Goal: Task Accomplishment & Management: Use online tool/utility

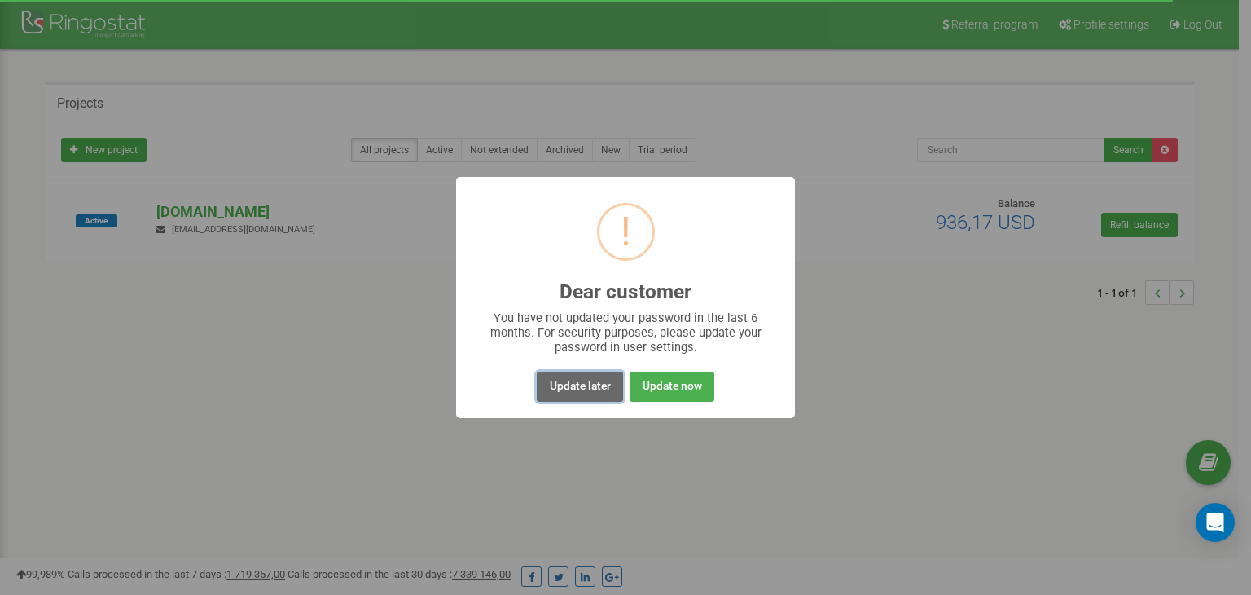
click at [589, 381] on button "Update later" at bounding box center [580, 386] width 86 height 30
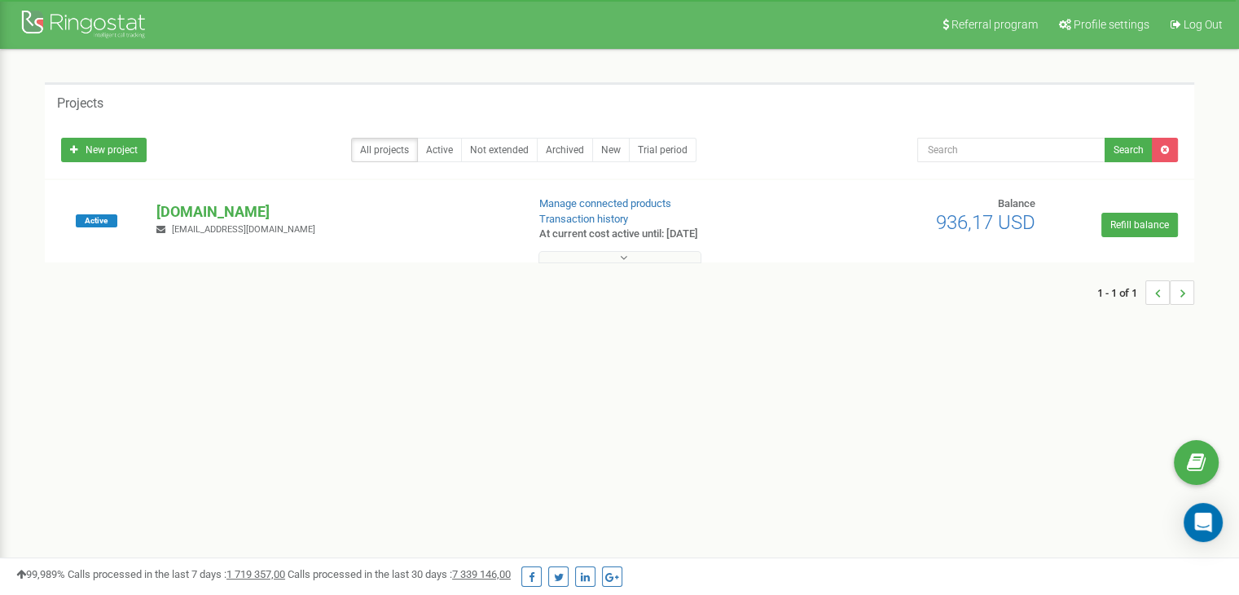
click at [626, 256] on icon at bounding box center [623, 257] width 7 height 11
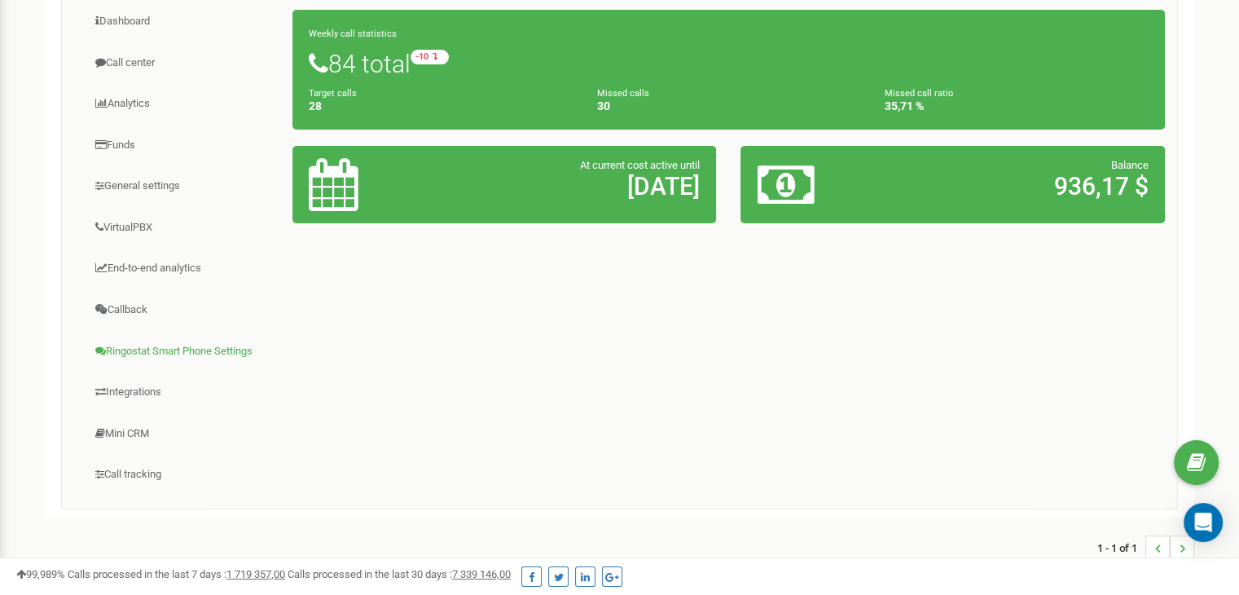
scroll to position [166, 0]
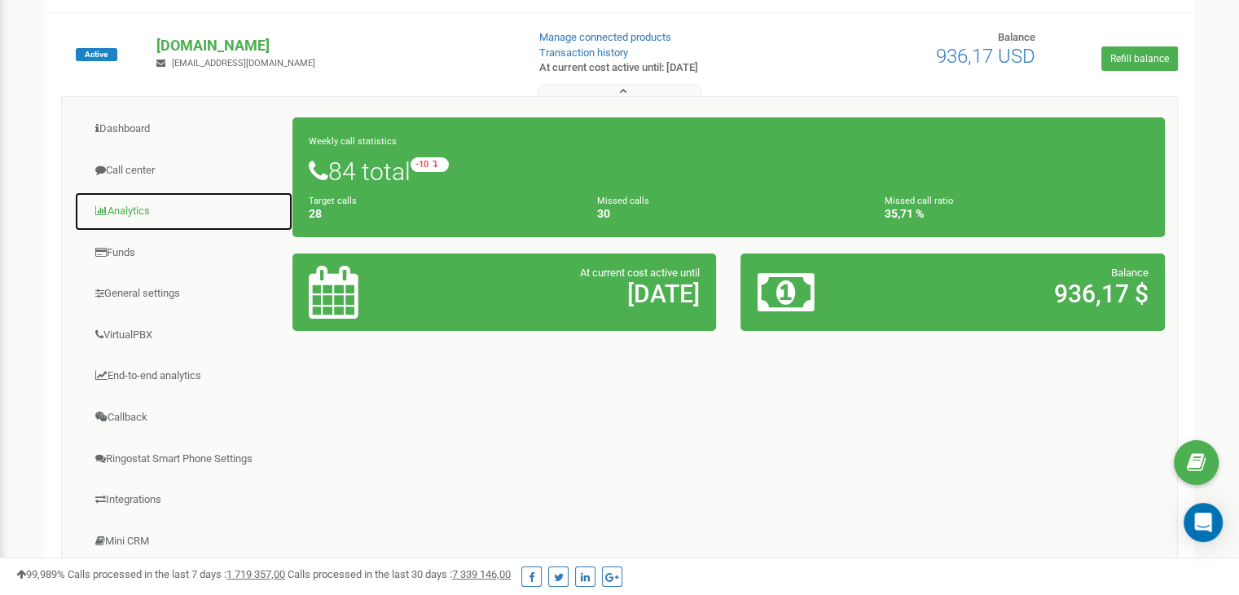
click at [158, 213] on link "Analytics" at bounding box center [183, 211] width 219 height 40
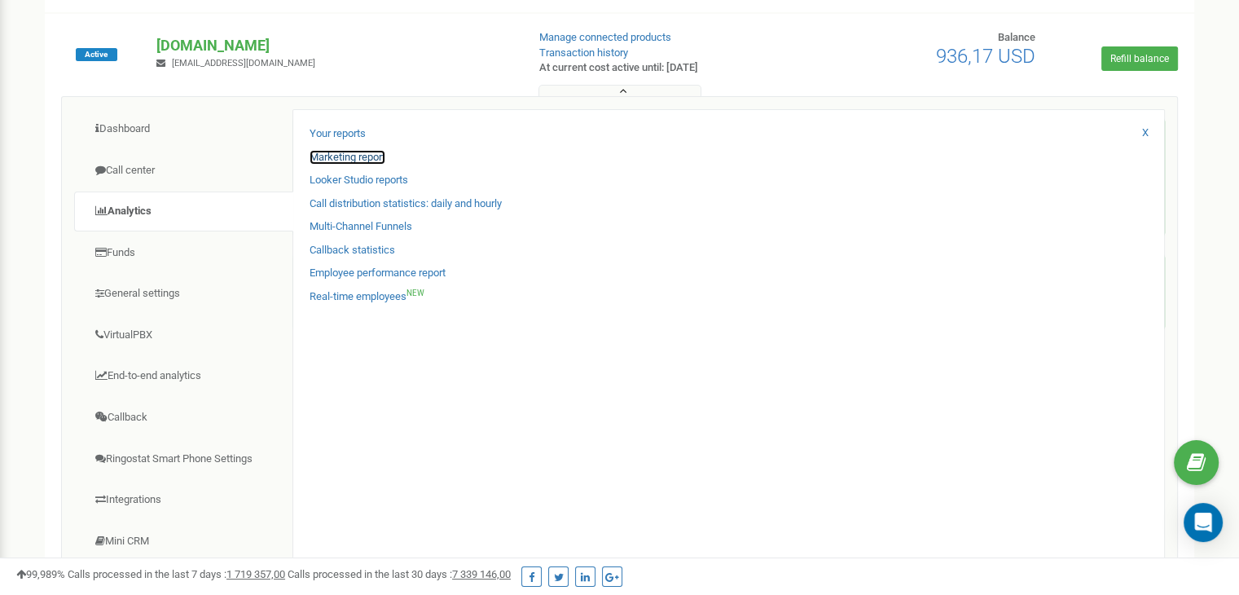
click at [353, 157] on link "Marketing report" at bounding box center [348, 157] width 76 height 15
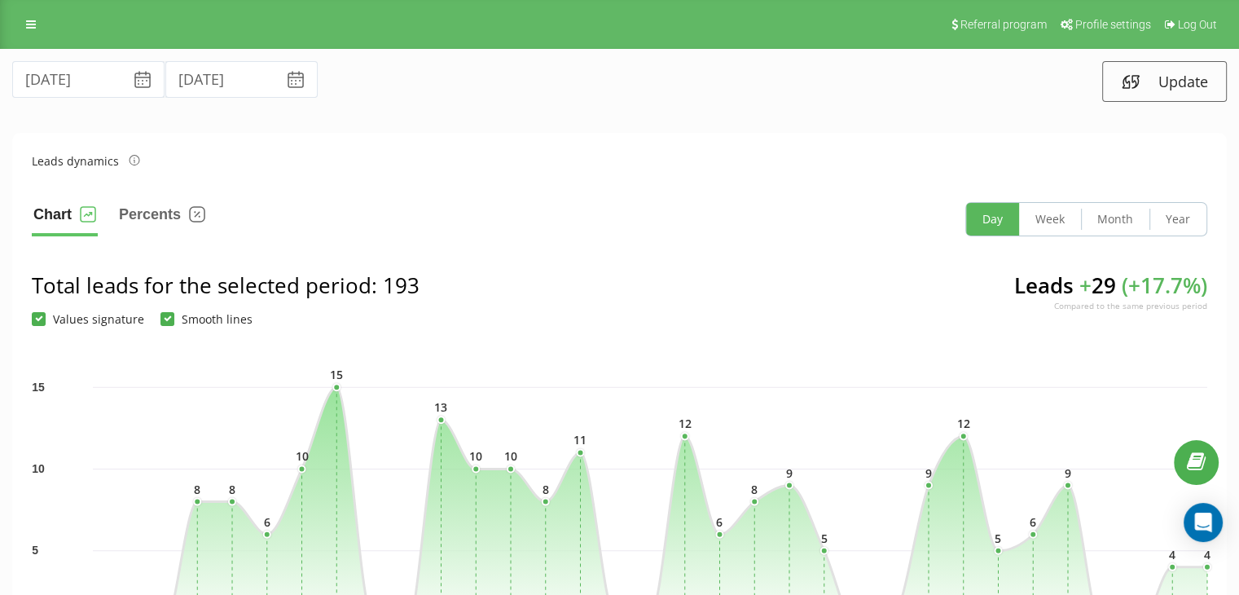
click at [133, 81] on icon at bounding box center [143, 80] width 20 height 20
click at [138, 80] on icon at bounding box center [142, 82] width 9 height 4
click at [89, 68] on input "[DATE]" at bounding box center [88, 79] width 152 height 37
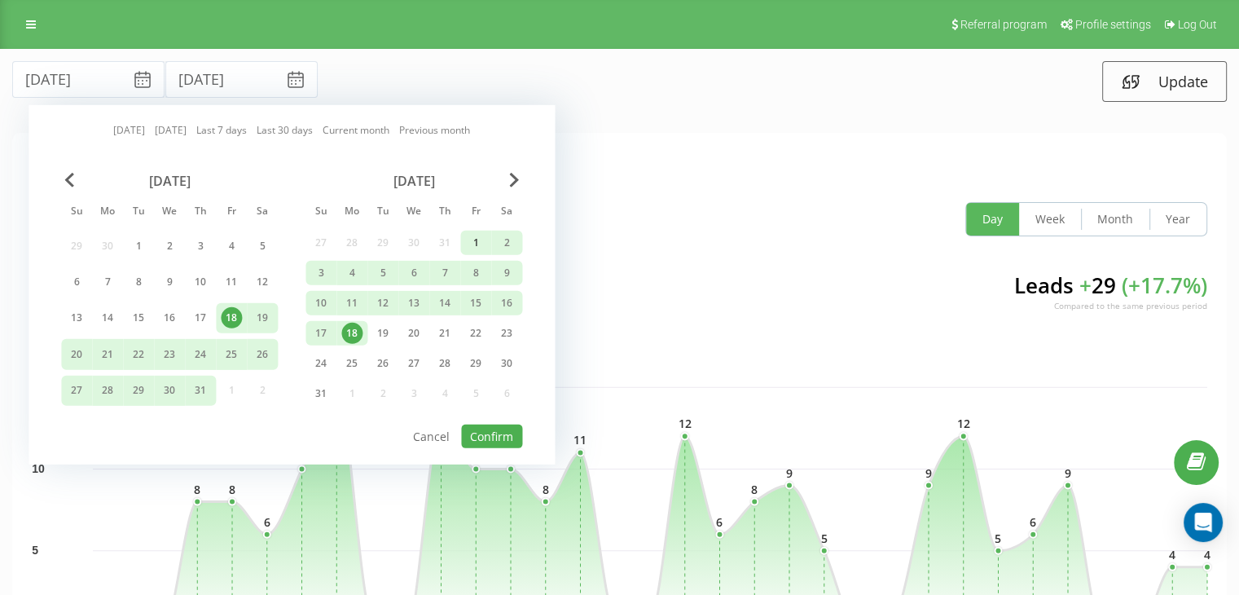
click at [472, 239] on div "1" at bounding box center [475, 242] width 21 height 21
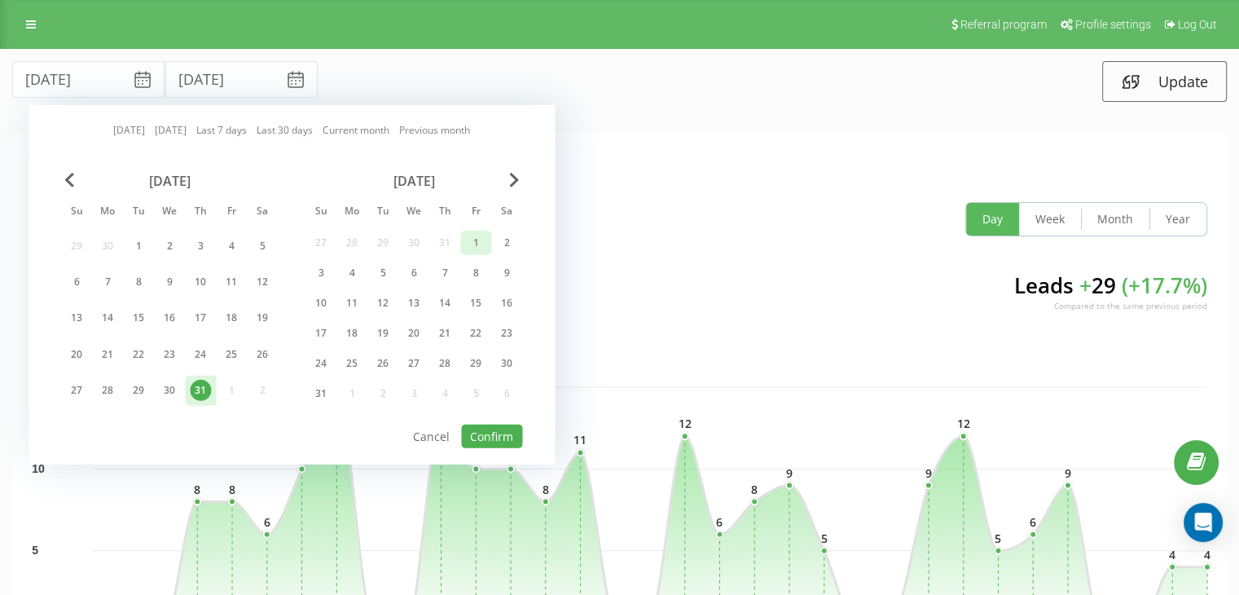
click at [474, 236] on div "1" at bounding box center [475, 242] width 21 height 21
click at [354, 331] on div "18" at bounding box center [351, 333] width 21 height 21
click at [479, 238] on div "1" at bounding box center [475, 242] width 21 height 21
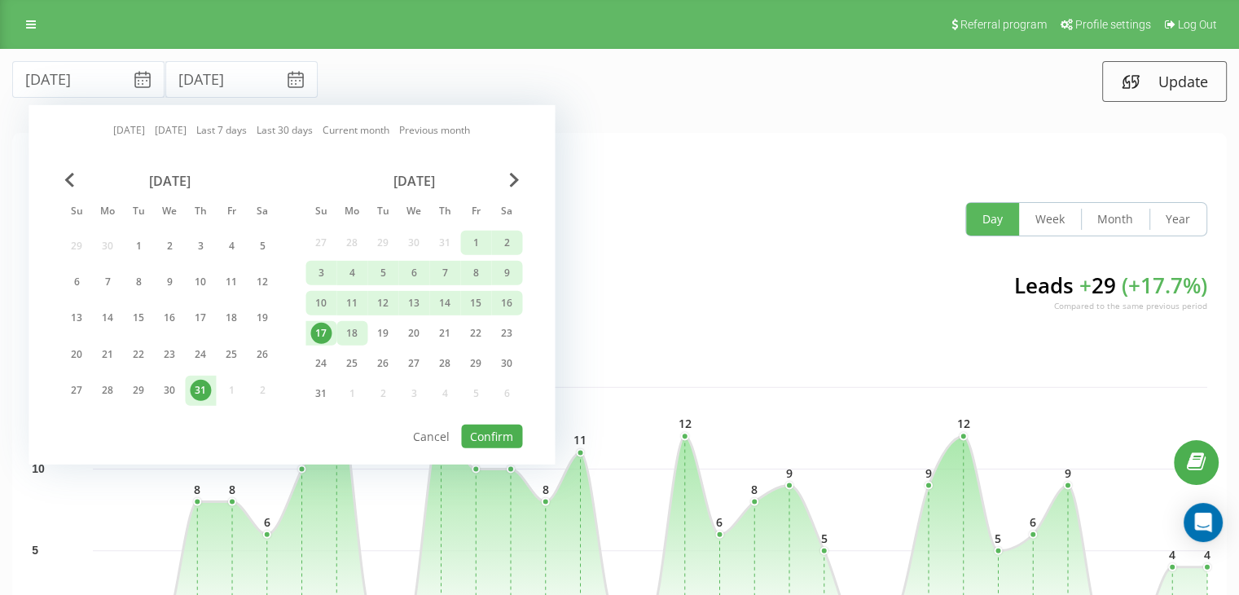
click at [360, 330] on div "18" at bounding box center [351, 333] width 21 height 21
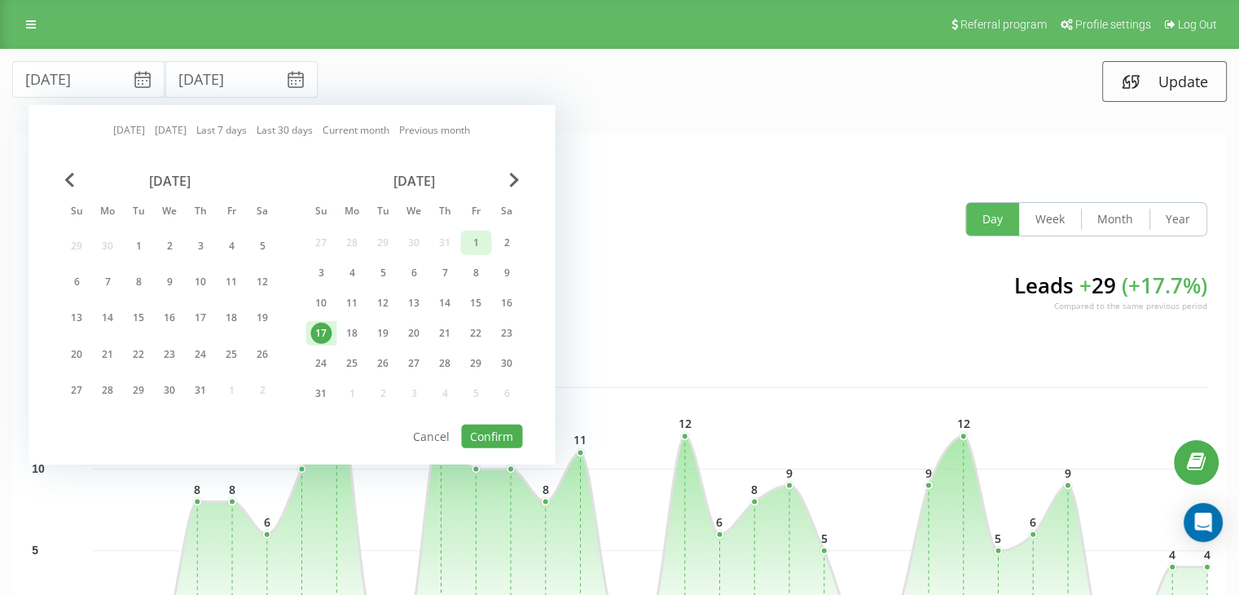
drag, startPoint x: 485, startPoint y: 231, endPoint x: 477, endPoint y: 235, distance: 10.2
click at [480, 235] on div "1" at bounding box center [475, 242] width 21 height 21
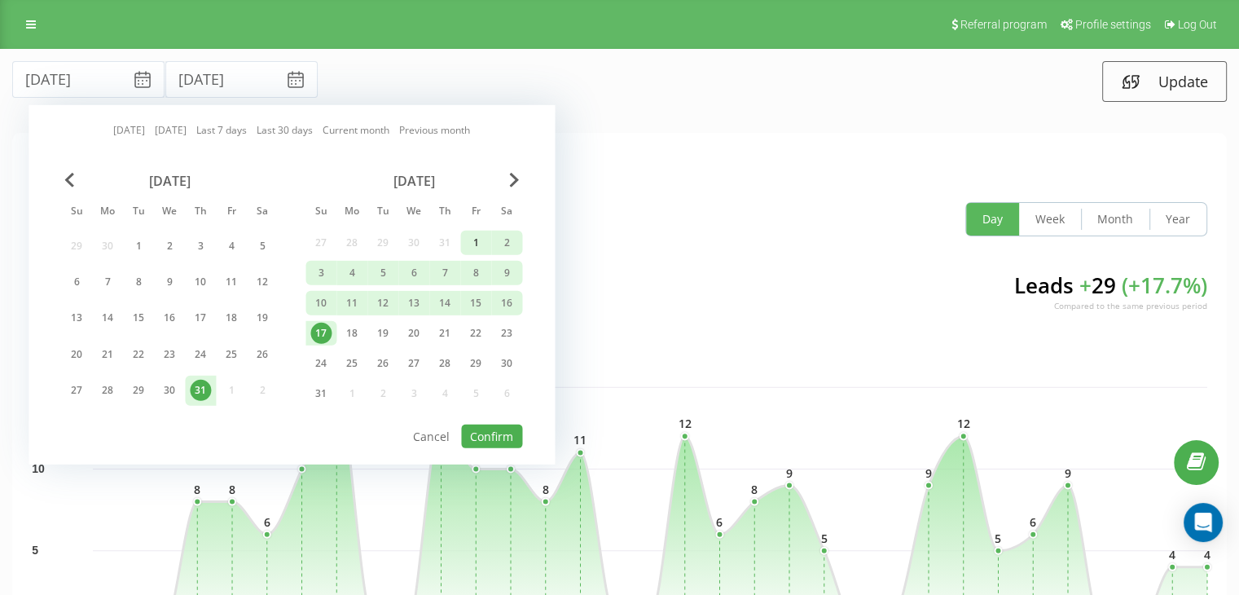
click at [477, 235] on div "1" at bounding box center [475, 242] width 21 height 21
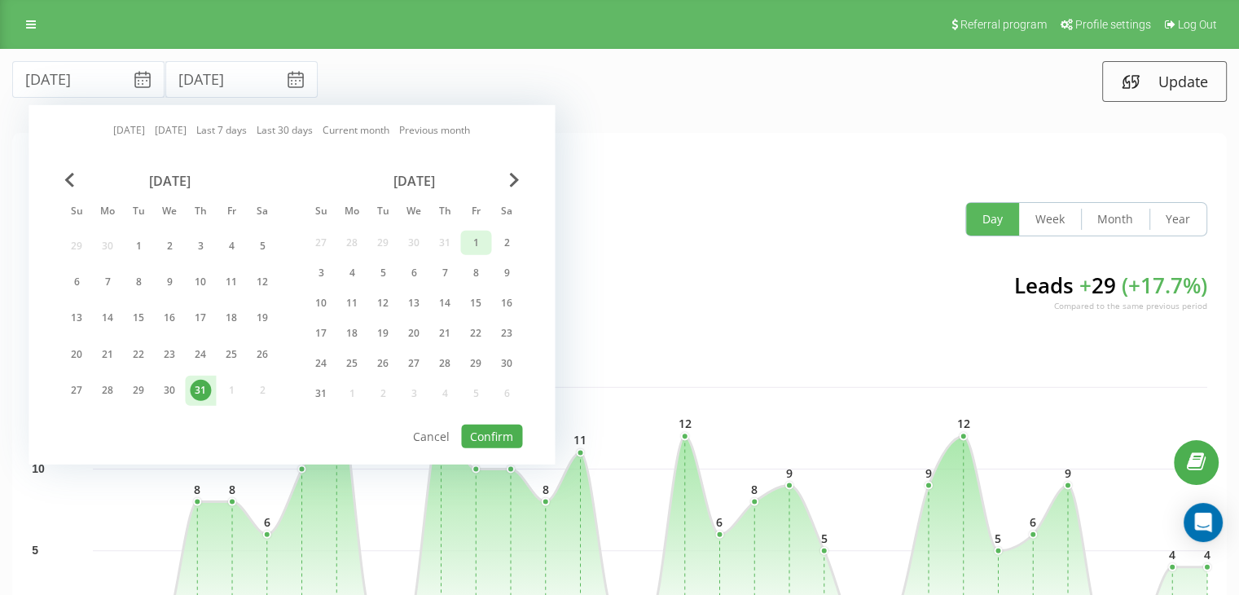
click at [476, 240] on div "1" at bounding box center [475, 242] width 21 height 21
click at [358, 330] on div "18" at bounding box center [351, 333] width 21 height 21
click at [479, 239] on div "1" at bounding box center [475, 242] width 21 height 21
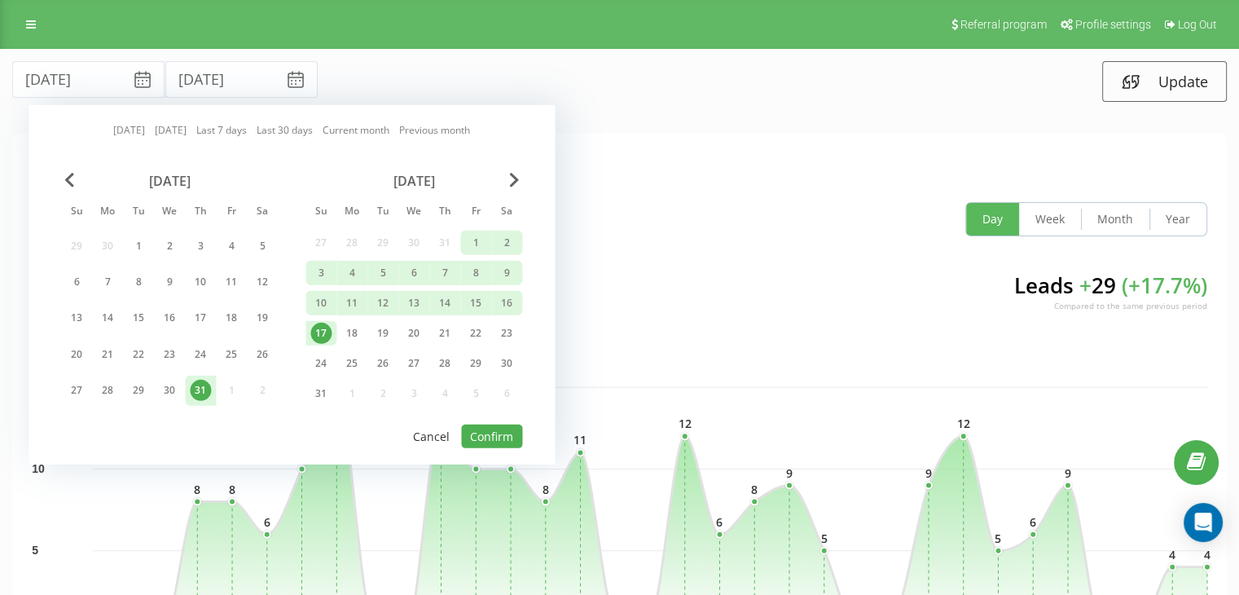
click at [431, 425] on button "Cancel" at bounding box center [431, 436] width 55 height 24
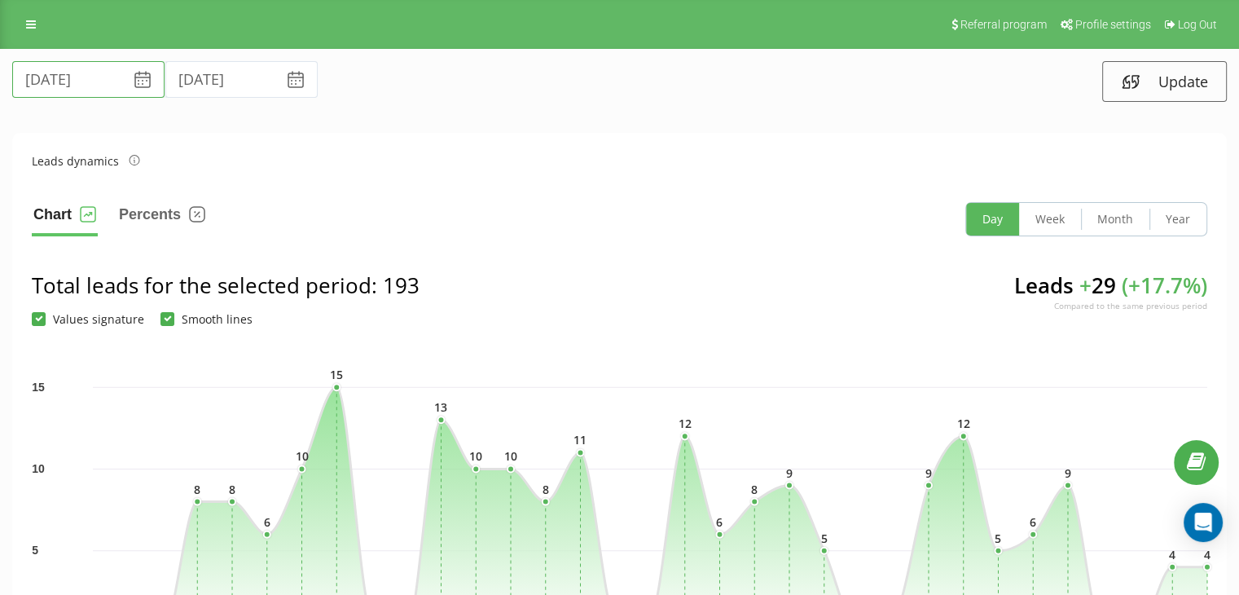
click at [81, 90] on input "19.07.2025" at bounding box center [88, 79] width 152 height 37
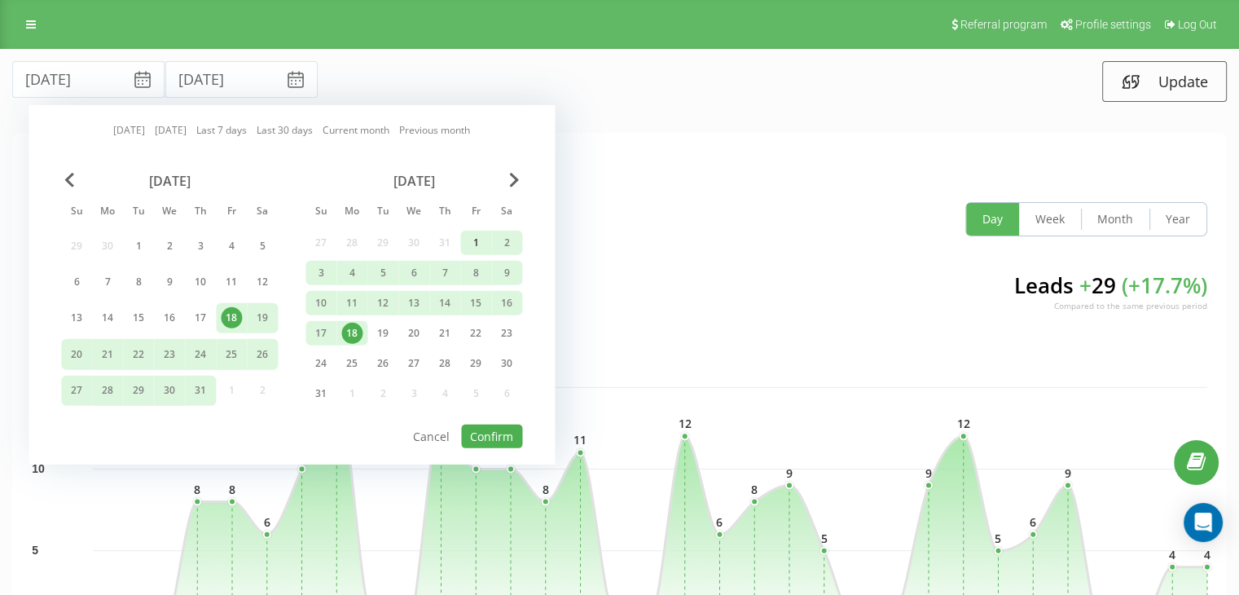
click at [479, 239] on div "1" at bounding box center [475, 242] width 21 height 21
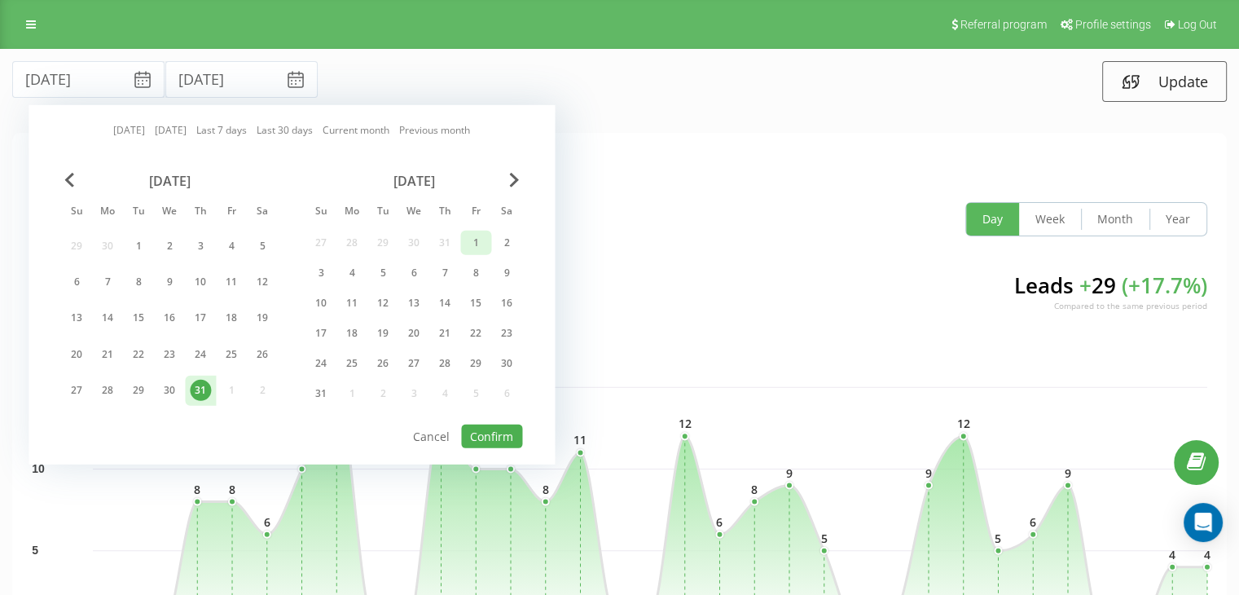
click at [481, 232] on div "1" at bounding box center [475, 242] width 21 height 21
click at [492, 439] on button "Confirm" at bounding box center [491, 436] width 61 height 24
type input "01.08.2025"
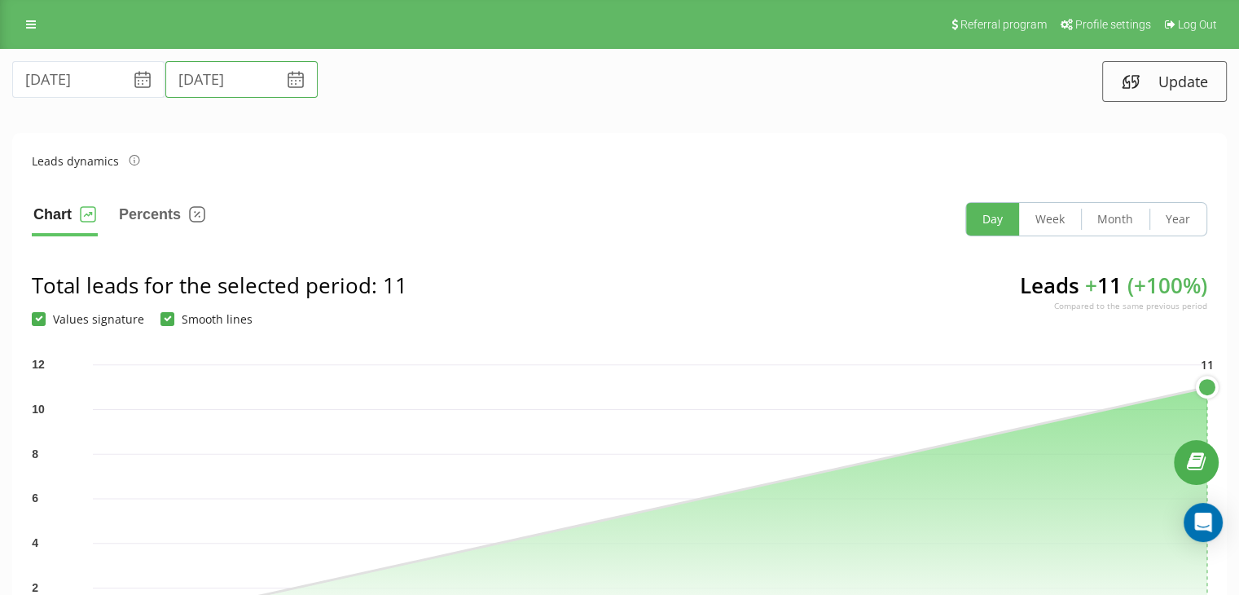
click at [217, 81] on input "01.08.2025" at bounding box center [241, 79] width 152 height 37
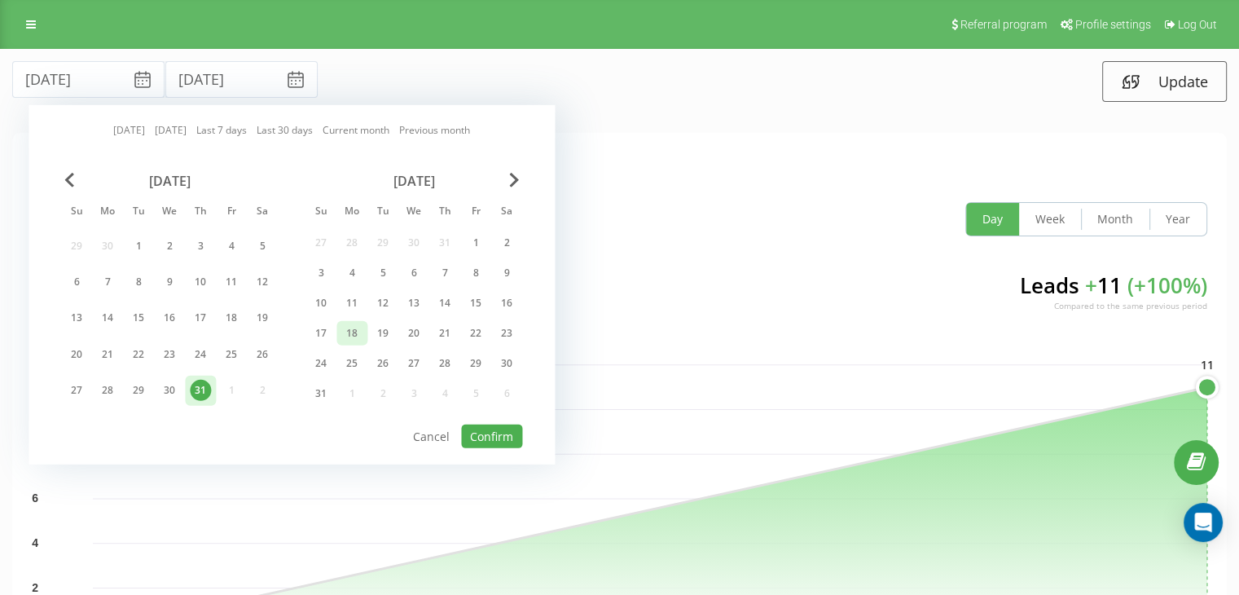
click at [352, 324] on div "18" at bounding box center [351, 333] width 21 height 21
click at [358, 330] on div "18" at bounding box center [351, 333] width 21 height 21
click at [472, 428] on button "Confirm" at bounding box center [491, 436] width 61 height 24
type input "18.08.2025"
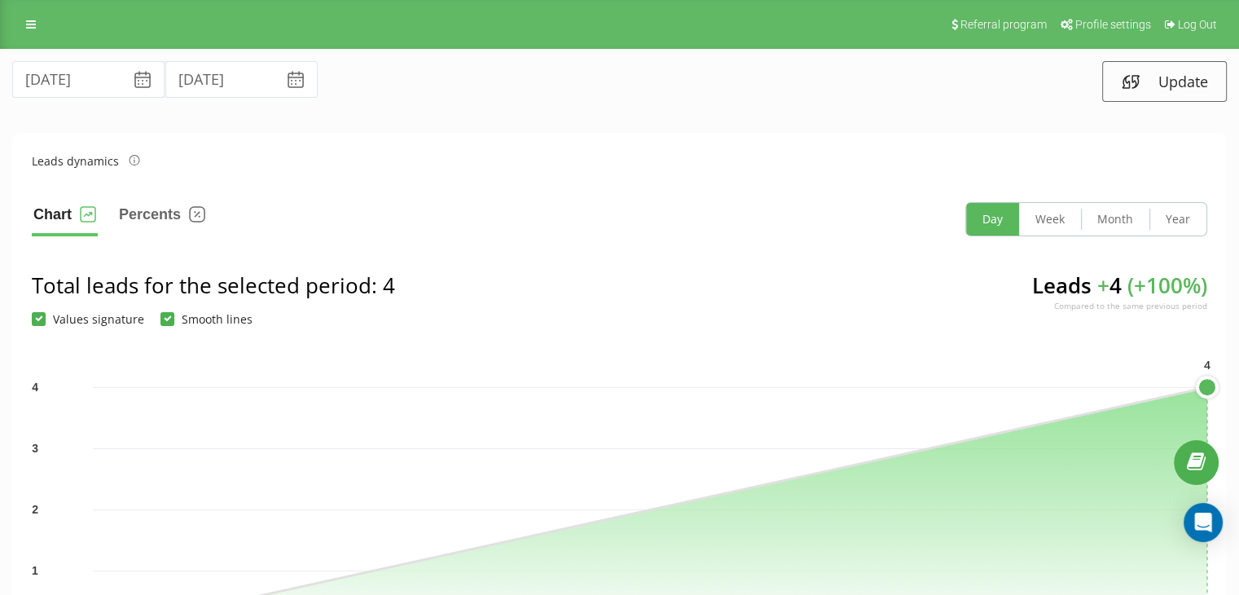
click at [133, 79] on icon at bounding box center [143, 80] width 20 height 20
click at [84, 88] on input "18.08.2025" at bounding box center [88, 79] width 152 height 37
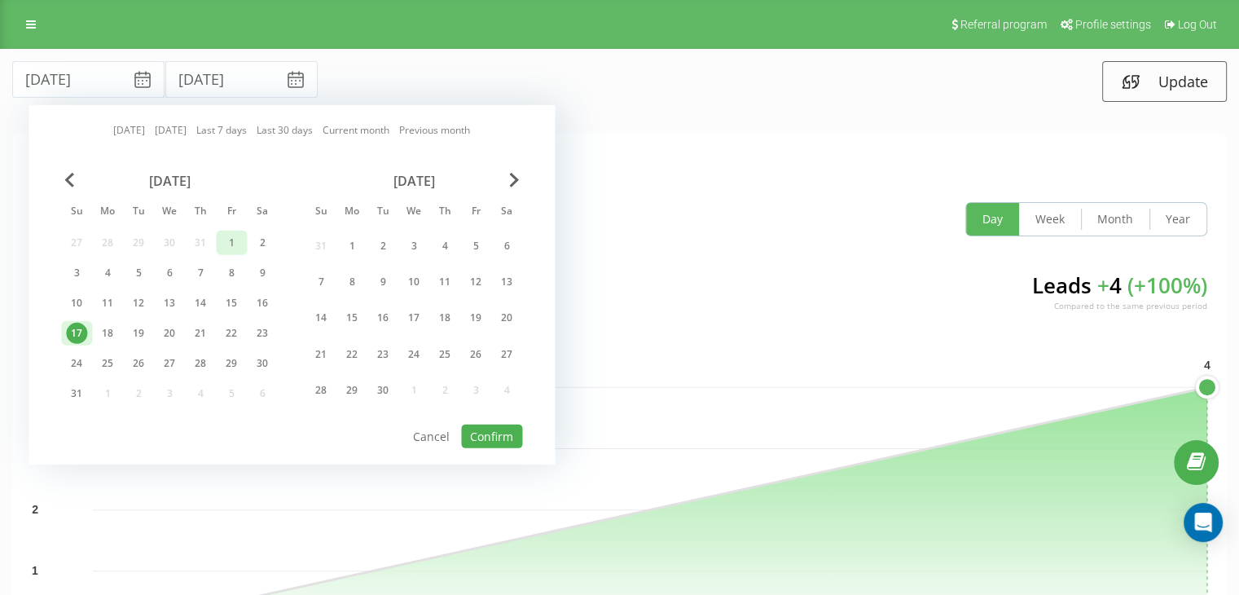
click at [239, 245] on div "1" at bounding box center [231, 242] width 21 height 21
click at [235, 239] on div "1" at bounding box center [231, 242] width 21 height 21
click at [230, 239] on div "1" at bounding box center [231, 242] width 21 height 21
click at [115, 82] on input "18.08.2025" at bounding box center [88, 79] width 152 height 37
click at [229, 239] on div "1" at bounding box center [231, 242] width 21 height 21
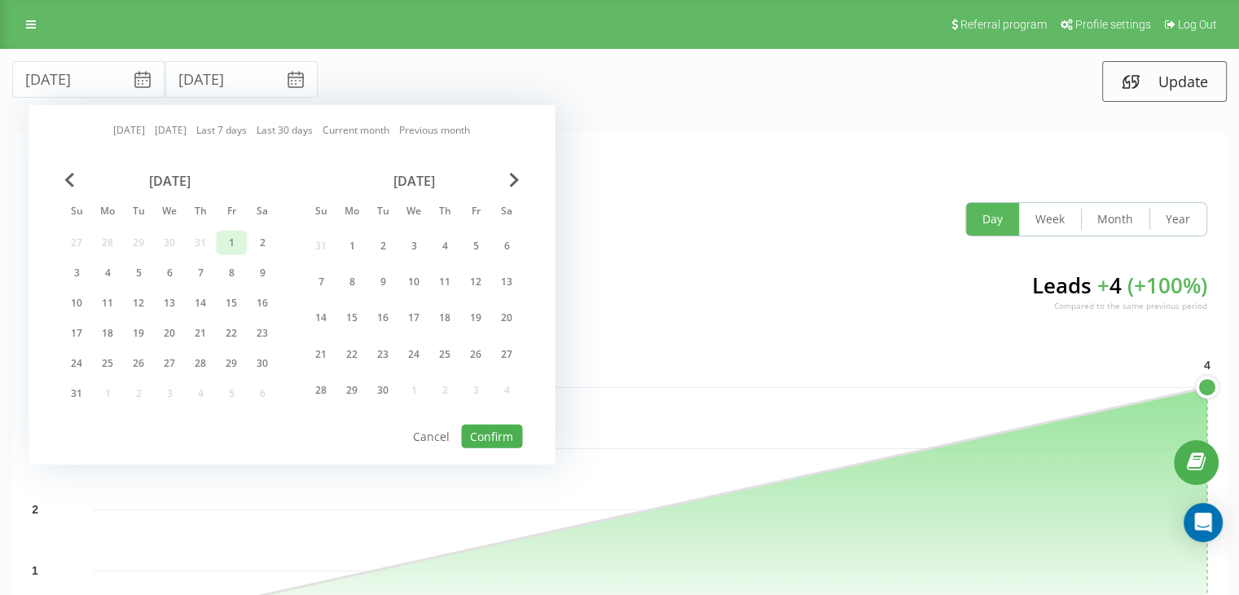
click at [246, 243] on div "1" at bounding box center [231, 243] width 31 height 24
click at [253, 244] on div "2" at bounding box center [262, 242] width 21 height 21
click at [110, 327] on div "18" at bounding box center [107, 333] width 21 height 21
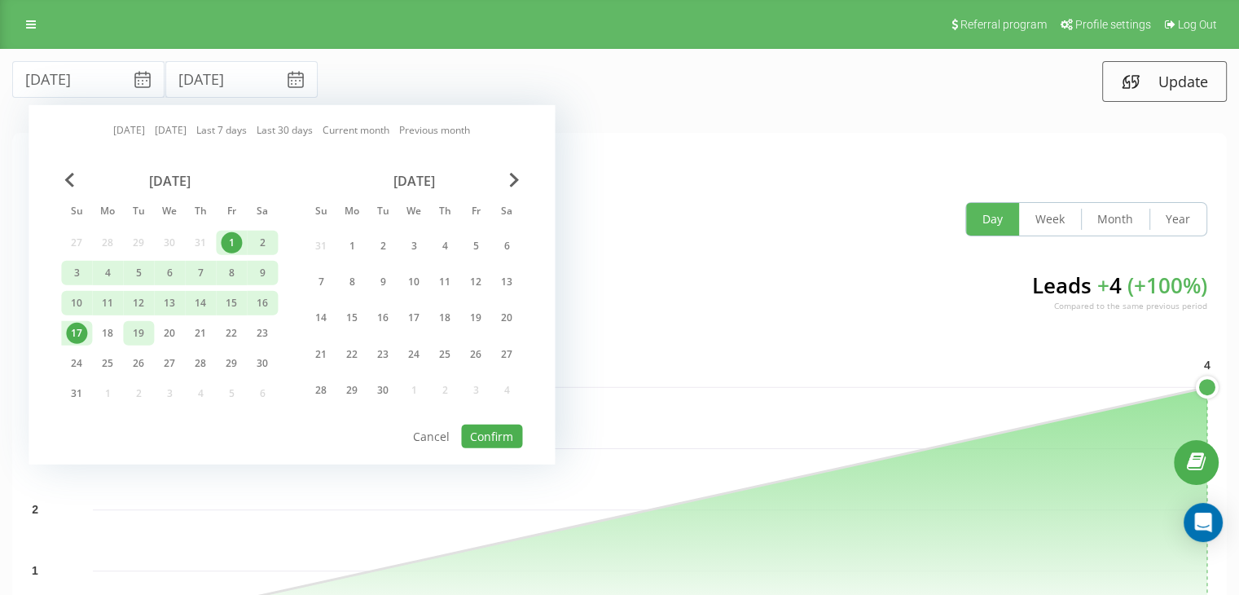
click at [136, 327] on div "19" at bounding box center [138, 333] width 21 height 21
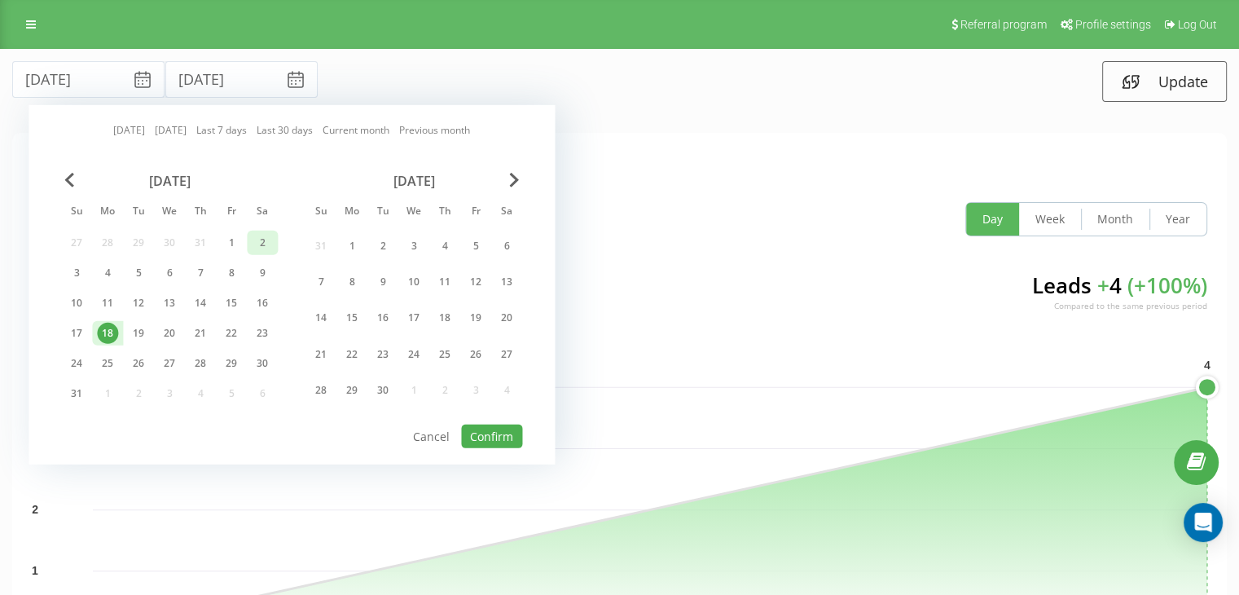
click at [256, 235] on div "2" at bounding box center [262, 242] width 21 height 21
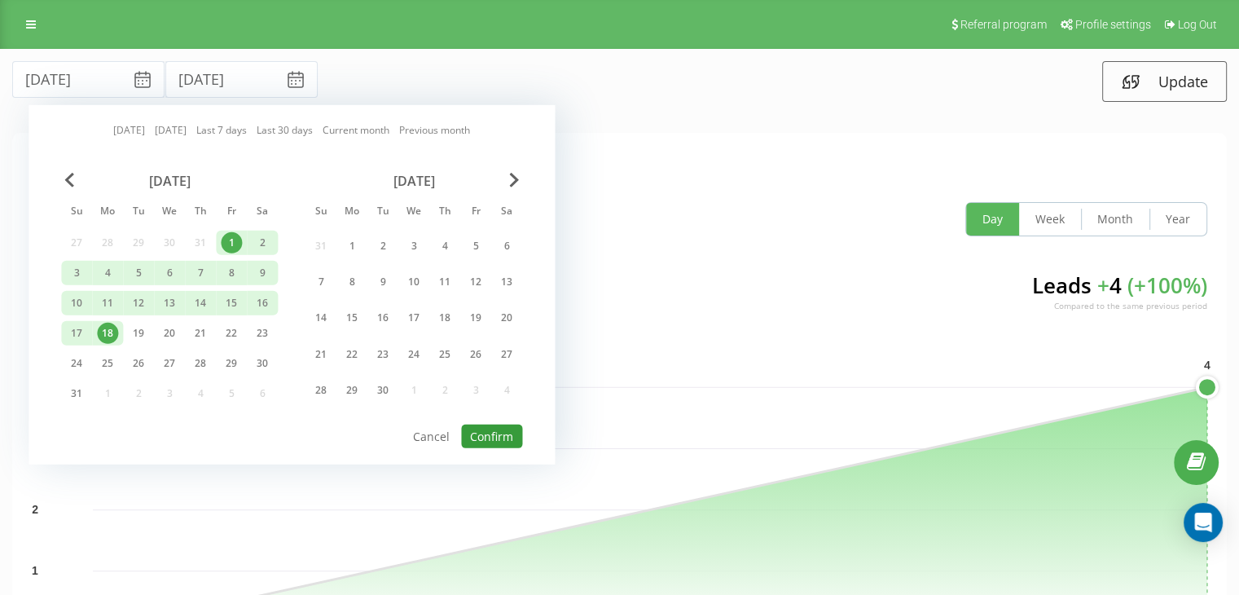
click at [479, 435] on button "Confirm" at bounding box center [491, 436] width 61 height 24
type input "02.08.2025"
type input "19.08.2025"
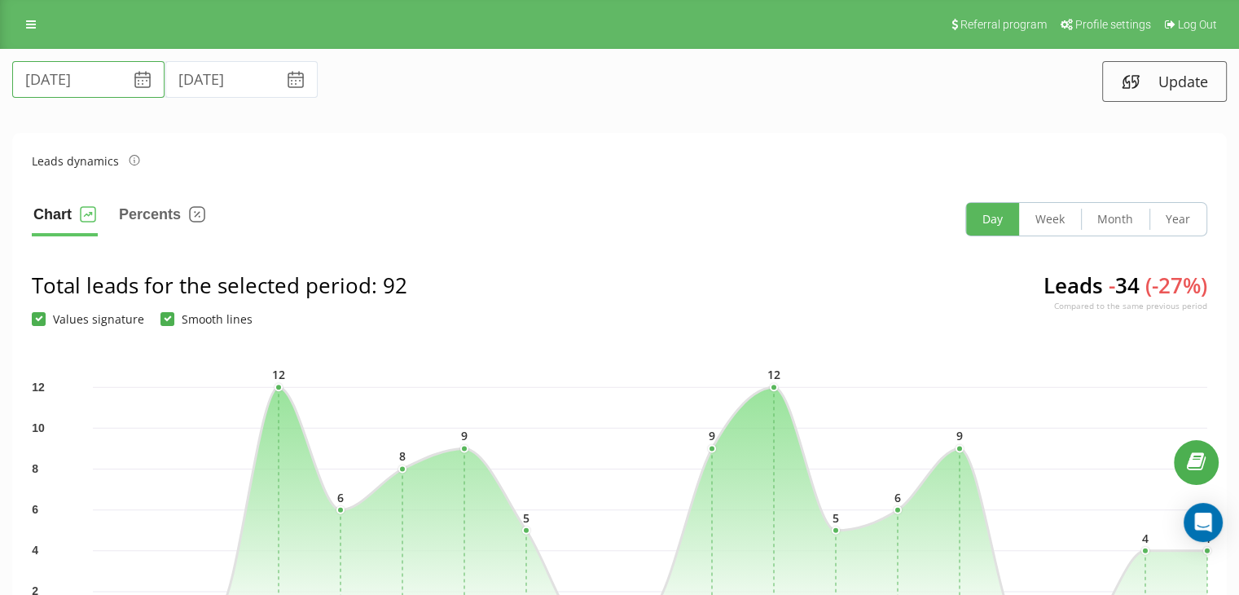
click at [114, 89] on input "02.08.2025" at bounding box center [88, 79] width 152 height 37
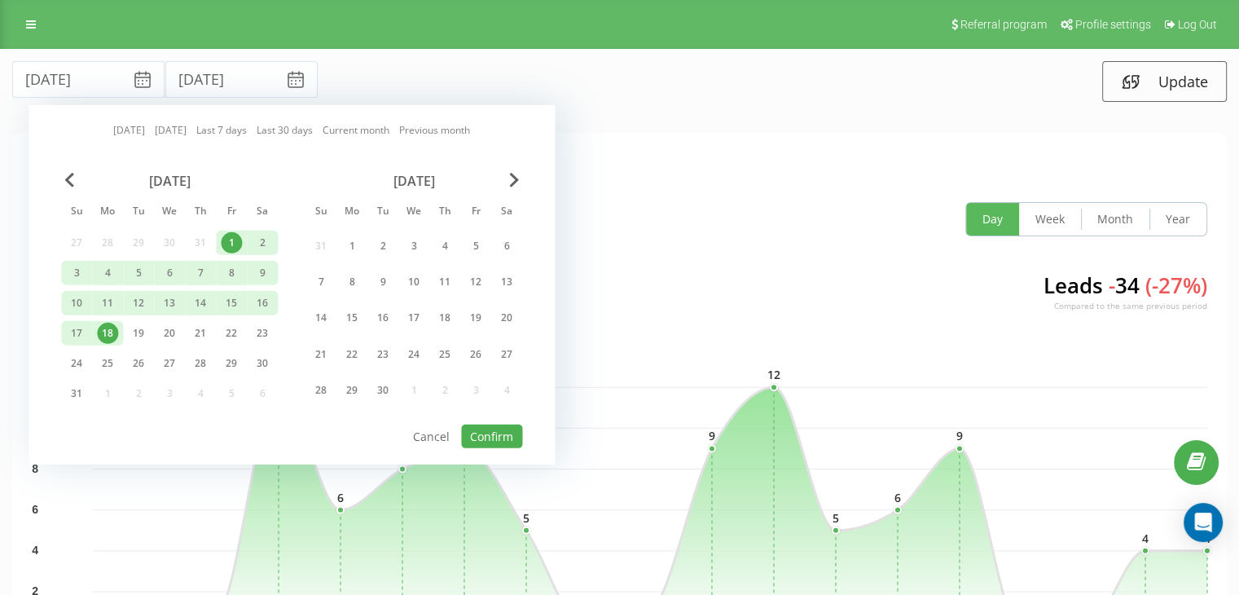
click at [238, 241] on div "1" at bounding box center [231, 242] width 21 height 21
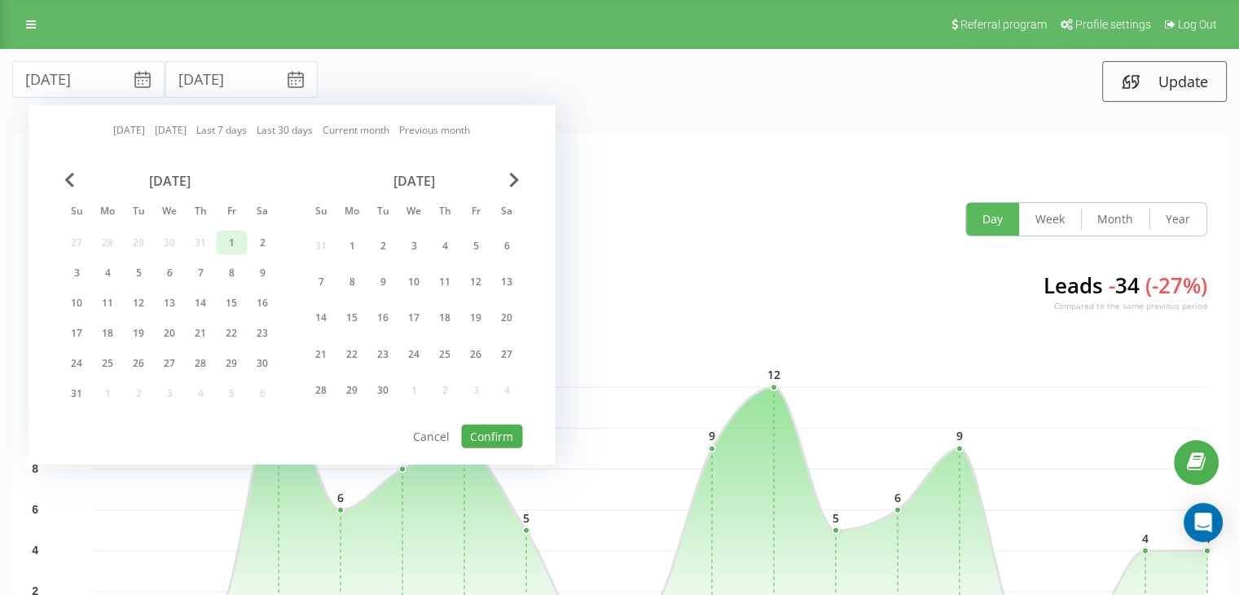
click at [236, 237] on div "1" at bounding box center [231, 242] width 21 height 21
click at [268, 239] on div "2" at bounding box center [262, 242] width 21 height 21
click at [196, 235] on div "August 2025 Su Mo Tu We Th Fr Sa 27 28 29 30 31 1 2 3 4 5 6 7 8 9 10 11 12 13 1…" at bounding box center [169, 292] width 217 height 239
click at [69, 172] on div "Today Yesterday Last 7 days Last 30 days Current month Previous month August 20…" at bounding box center [292, 284] width 526 height 359
click at [78, 197] on div "August 2025 Su Mo Tu We Th Fr Sa 27 28 29 30 31 1 2 3 4 5 6 7 8 9 10 11 12 13 1…" at bounding box center [169, 292] width 217 height 239
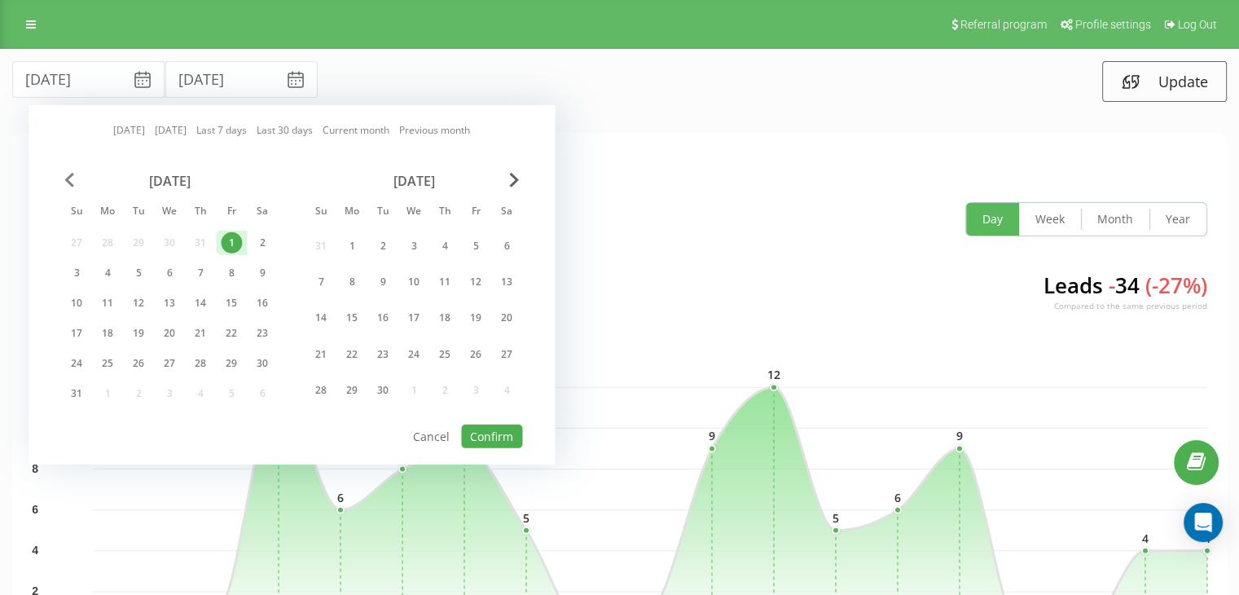
click at [74, 183] on span "Previous Month" at bounding box center [69, 180] width 10 height 15
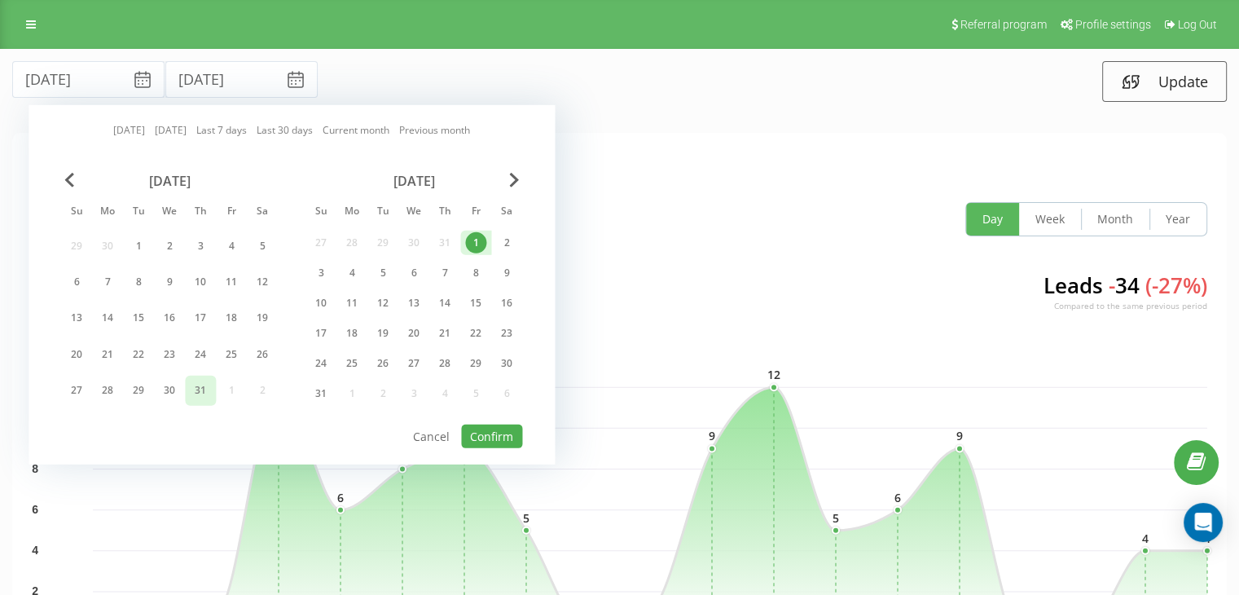
click at [206, 386] on div "31" at bounding box center [200, 390] width 21 height 21
click at [472, 239] on div "1" at bounding box center [475, 242] width 21 height 21
click at [351, 331] on div "18" at bounding box center [351, 333] width 21 height 21
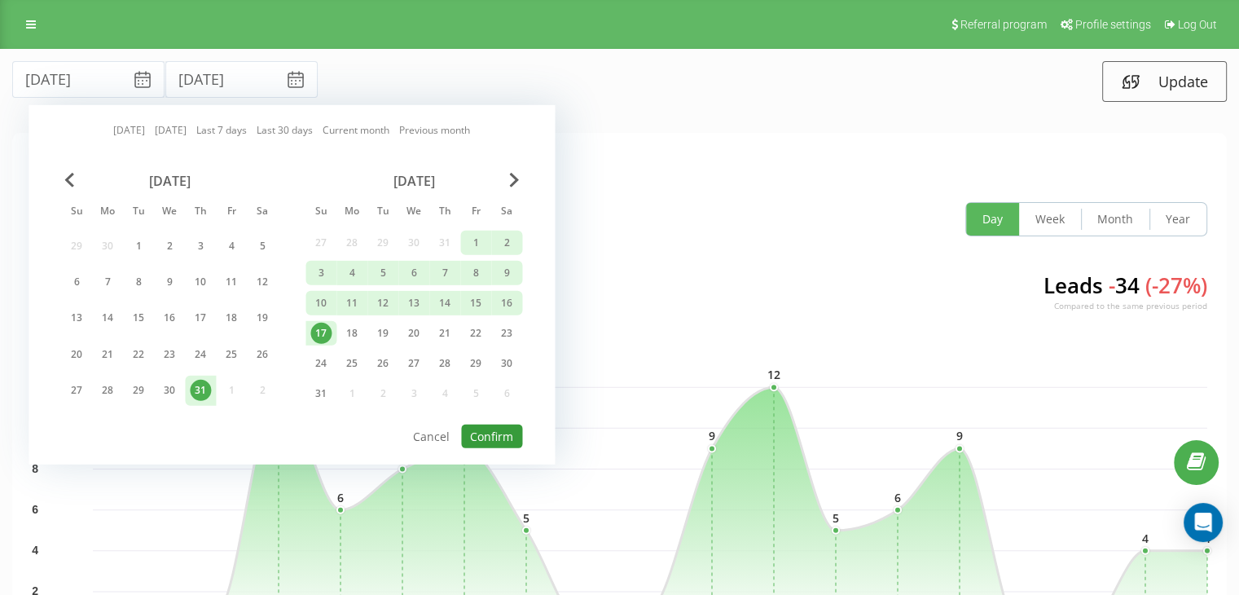
click at [477, 428] on button "Confirm" at bounding box center [491, 436] width 61 height 24
type input "01.08.2025"
type input "18.08.2025"
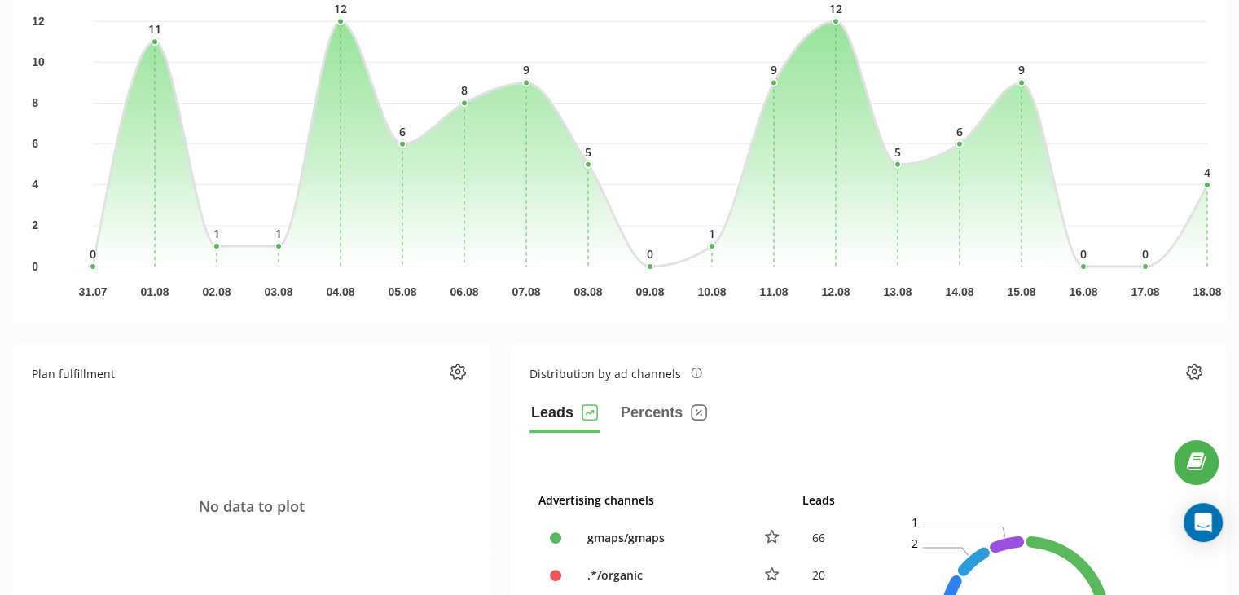
scroll to position [108, 0]
